Goal: Communication & Community: Connect with others

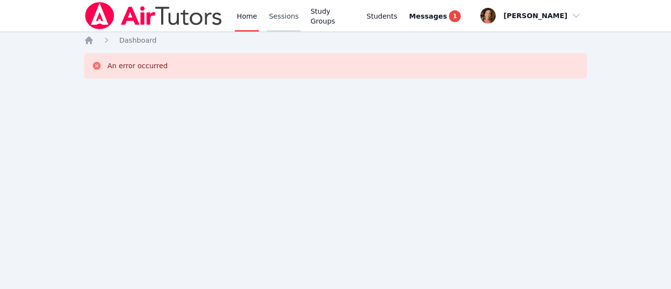
click at [279, 6] on link "Sessions" at bounding box center [284, 15] width 34 height 31
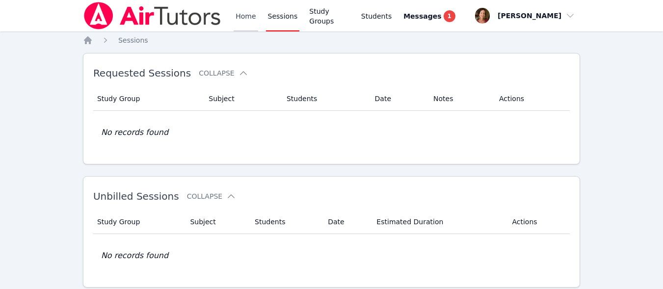
click at [250, 14] on link "Home" at bounding box center [246, 15] width 24 height 31
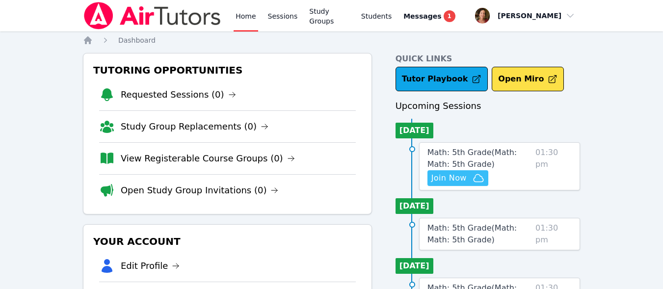
click at [454, 175] on span "Join Now" at bounding box center [449, 178] width 35 height 12
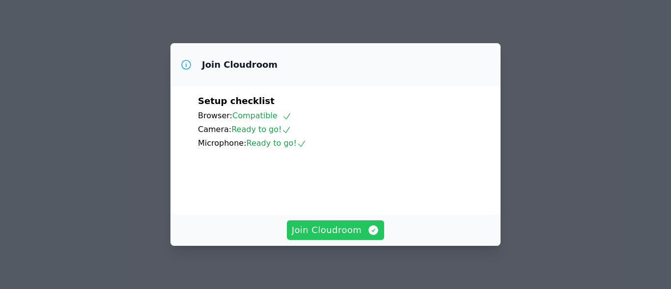
click at [354, 229] on span "Join Cloudroom" at bounding box center [336, 230] width 88 height 14
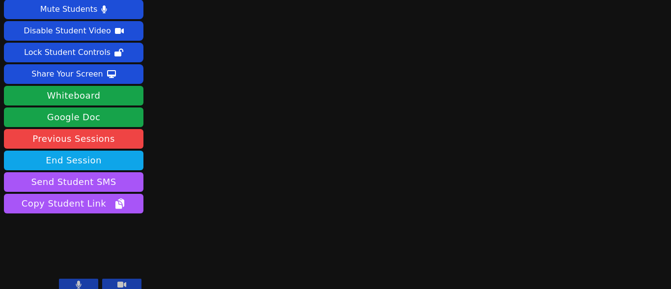
scroll to position [19, 0]
